Goal: Find specific page/section: Find specific page/section

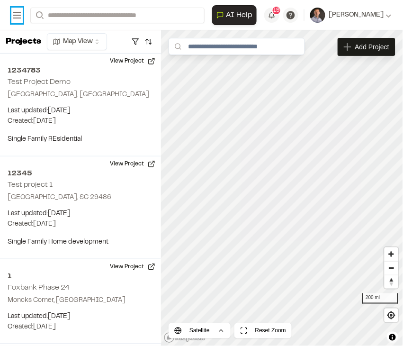
click at [18, 13] on icon at bounding box center [16, 14] width 11 height 11
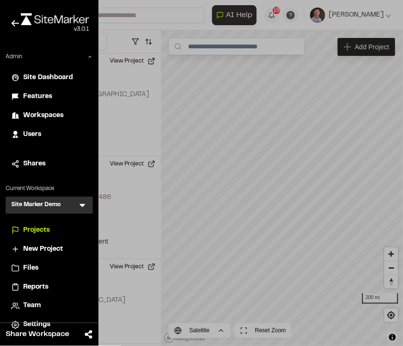
click at [50, 211] on div "Site Marker Demo SM Menu" at bounding box center [49, 205] width 87 height 17
click at [49, 207] on h3 "Site Marker Demo" at bounding box center [35, 204] width 49 height 9
click at [81, 205] on icon at bounding box center [83, 205] width 6 height 3
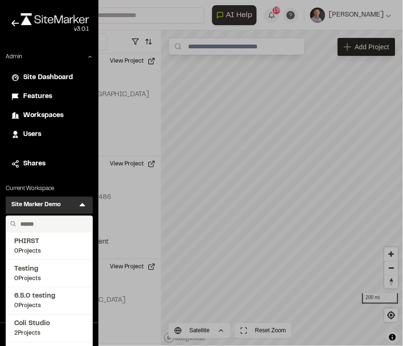
click at [42, 225] on input "text" at bounding box center [53, 224] width 72 height 16
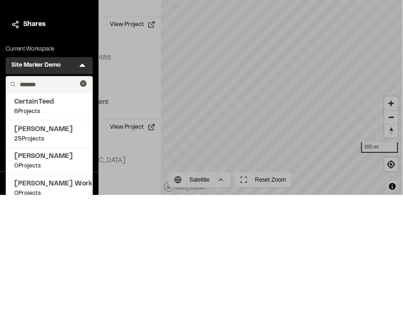
type input "********"
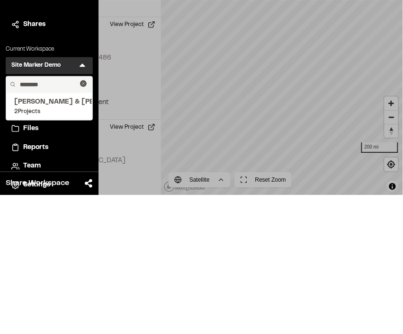
click at [28, 245] on span "[PERSON_NAME] & [PERSON_NAME]" at bounding box center [49, 241] width 70 height 10
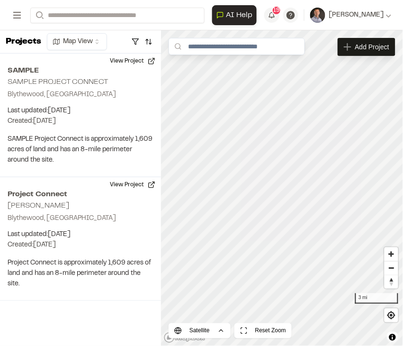
click at [132, 184] on button "View Project" at bounding box center [132, 184] width 57 height 15
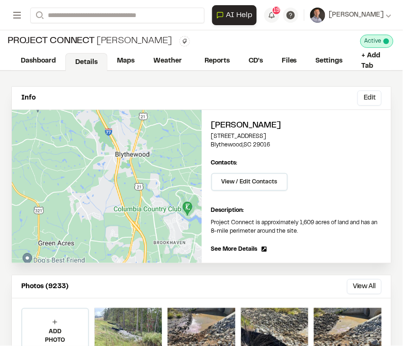
click at [26, 60] on link "Dashboard" at bounding box center [38, 61] width 54 height 18
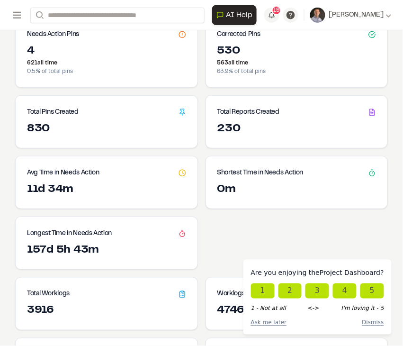
scroll to position [139, 0]
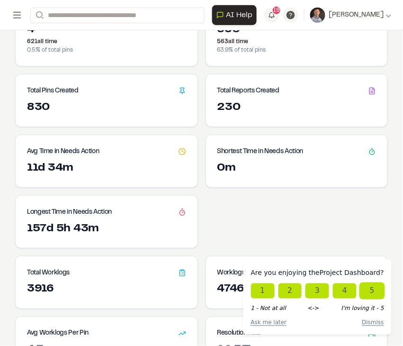
click at [376, 298] on button "5" at bounding box center [373, 290] width 24 height 15
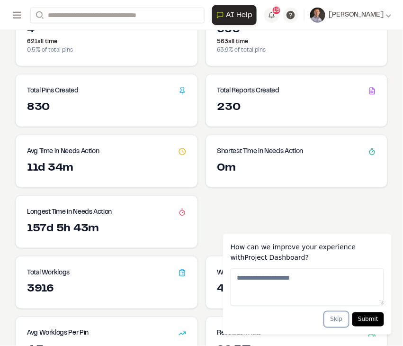
click at [340, 327] on button "Skip" at bounding box center [337, 319] width 25 height 15
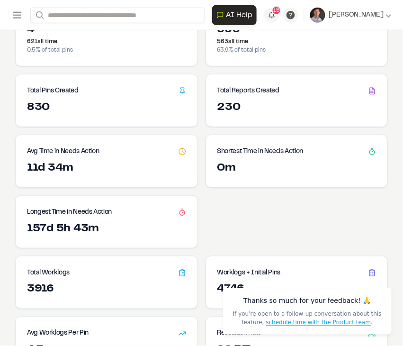
click at [378, 200] on div "Avg Time in Needs Action 11d 34m 11d 34m on average Shortest Time in Needs Acti…" at bounding box center [201, 192] width 373 height 114
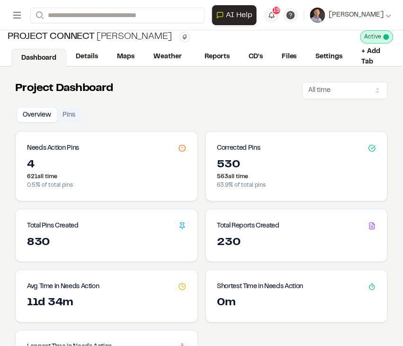
scroll to position [0, 0]
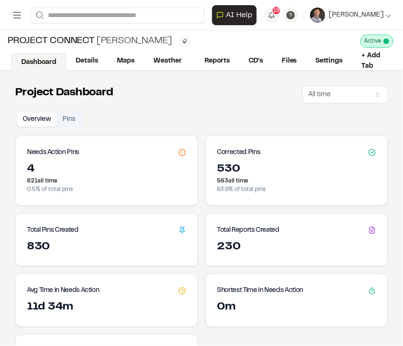
click at [72, 116] on button "Pins" at bounding box center [69, 119] width 24 height 14
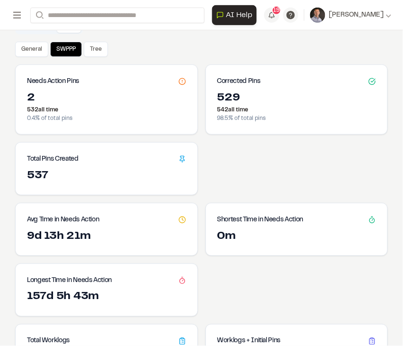
scroll to position [81, 0]
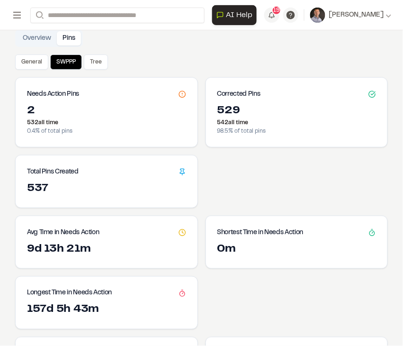
click at [29, 61] on button "General" at bounding box center [31, 61] width 33 height 15
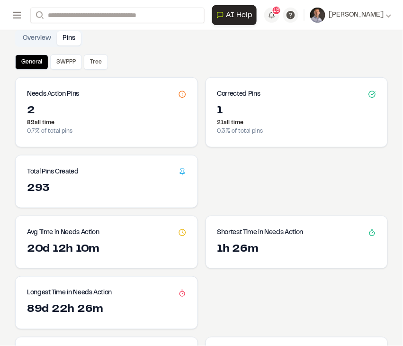
click at [63, 62] on button "SWPPP" at bounding box center [66, 61] width 32 height 15
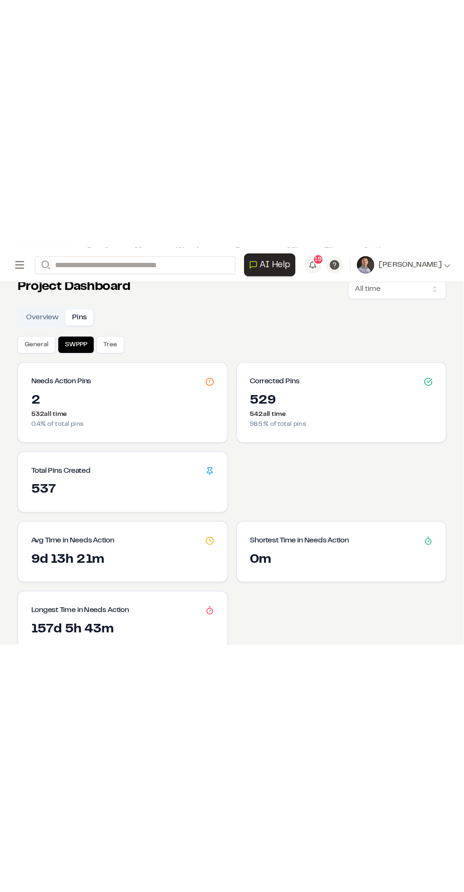
scroll to position [66, 0]
